Goal: Task Accomplishment & Management: Complete application form

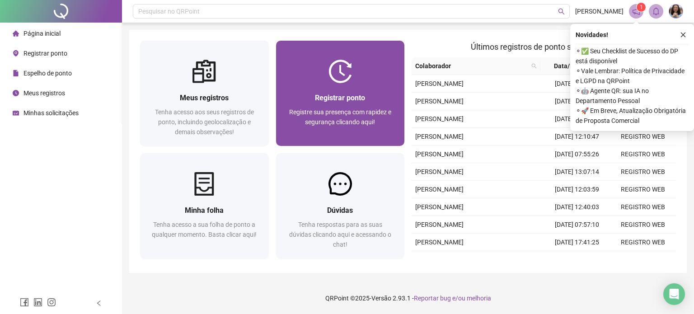
click at [333, 90] on div "Registrar ponto Registre sua presença com rapidez e segurança clicando aqui!" at bounding box center [340, 114] width 129 height 63
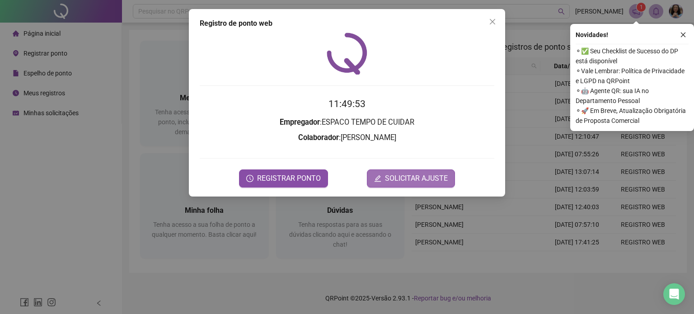
click at [395, 174] on span "SOLICITAR AJUSTE" at bounding box center [416, 178] width 63 height 11
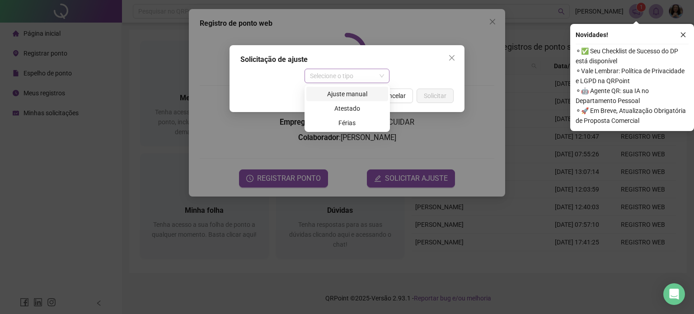
click at [381, 78] on span "Selecione o tipo" at bounding box center [347, 76] width 75 height 14
click at [355, 97] on div "Ajuste manual" at bounding box center [347, 94] width 71 height 10
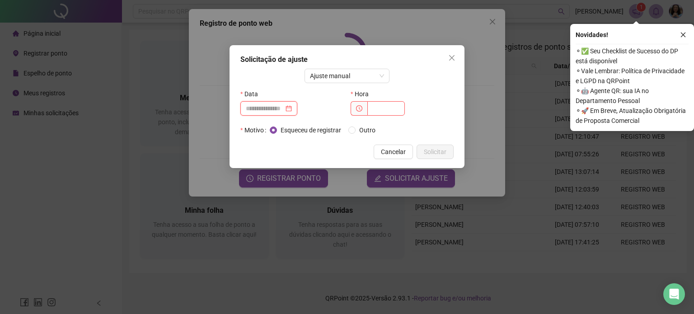
click at [282, 110] on input at bounding box center [265, 108] width 38 height 10
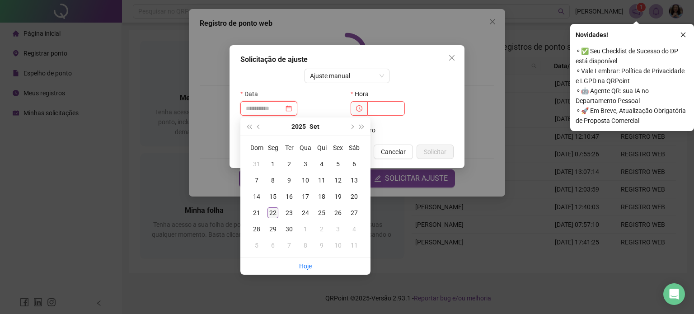
type input "**********"
click at [272, 214] on div "22" at bounding box center [272, 212] width 11 height 11
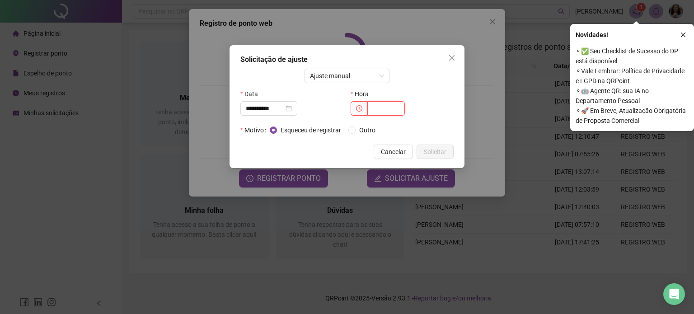
click at [378, 112] on input "text" at bounding box center [385, 108] width 37 height 14
type input "*****"
click at [447, 145] on button "Solicitar" at bounding box center [435, 152] width 37 height 14
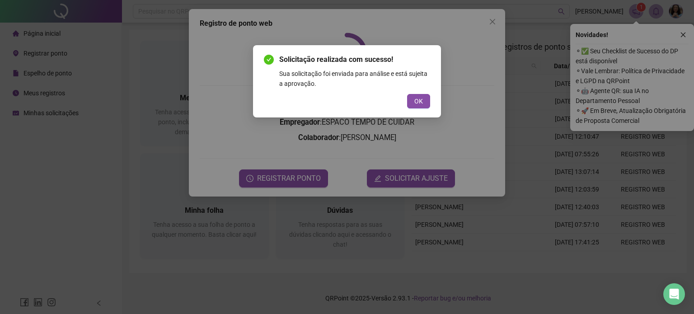
click at [417, 92] on div "Solicitação realizada com sucesso! Sua solicitação foi enviada para análise e e…" at bounding box center [347, 81] width 166 height 54
click at [421, 106] on span "OK" at bounding box center [418, 101] width 9 height 10
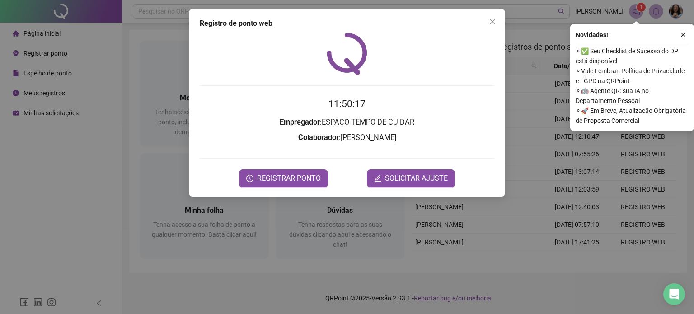
click at [496, 23] on span "Close" at bounding box center [492, 21] width 14 height 7
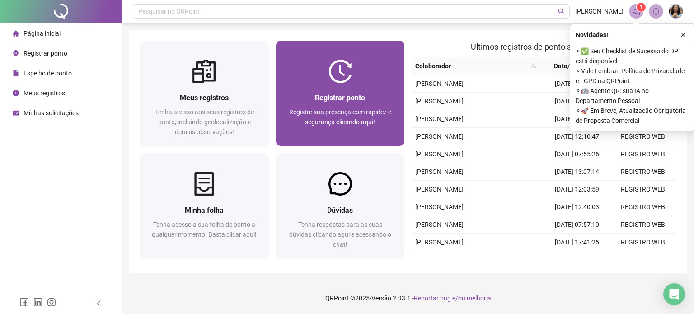
click at [307, 73] on div at bounding box center [340, 71] width 129 height 23
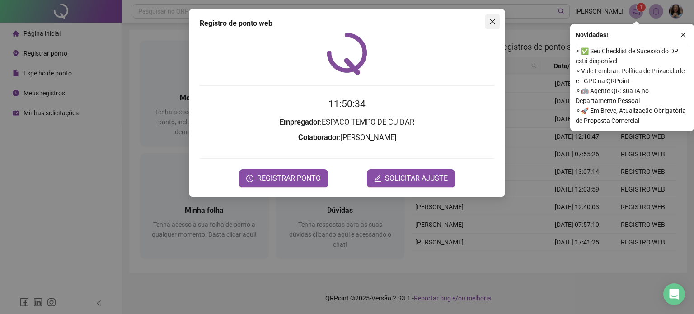
click at [492, 19] on icon "close" at bounding box center [492, 21] width 7 height 7
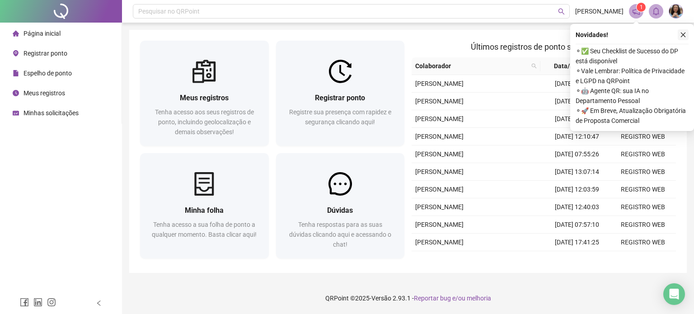
click at [687, 35] on button "button" at bounding box center [683, 34] width 11 height 11
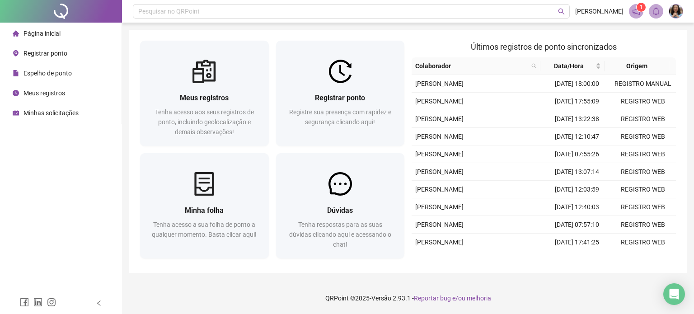
click at [673, 9] on img at bounding box center [676, 12] width 14 height 14
click at [501, 292] on footer "QRPoint © 2025 - Versão 2.93.1 - Reportar bug e/ou melhoria" at bounding box center [408, 298] width 572 height 32
